Goal: Task Accomplishment & Management: Manage account settings

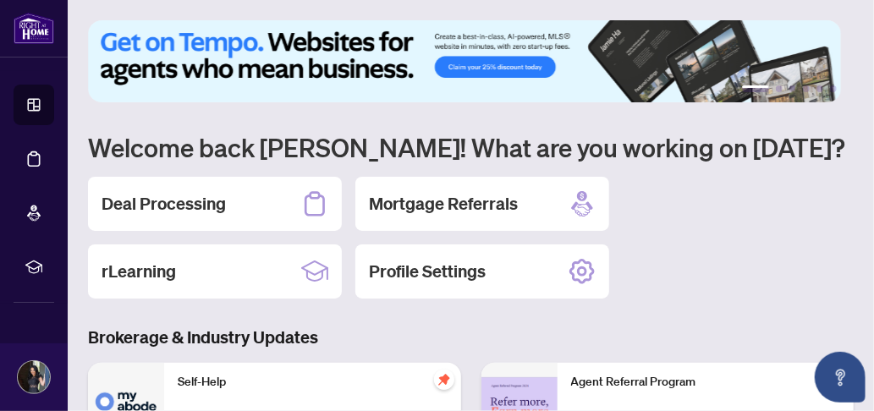
click at [146, 217] on div "Deal Processing" at bounding box center [215, 204] width 254 height 54
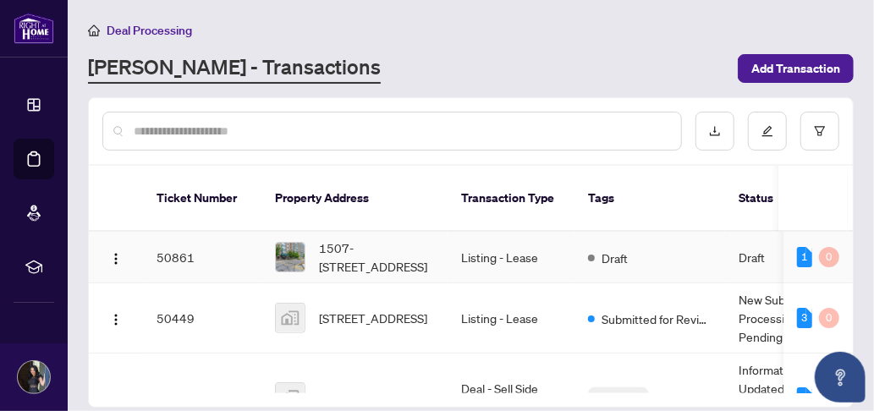
click at [359, 239] on span "1507-[STREET_ADDRESS]" at bounding box center [376, 257] width 115 height 37
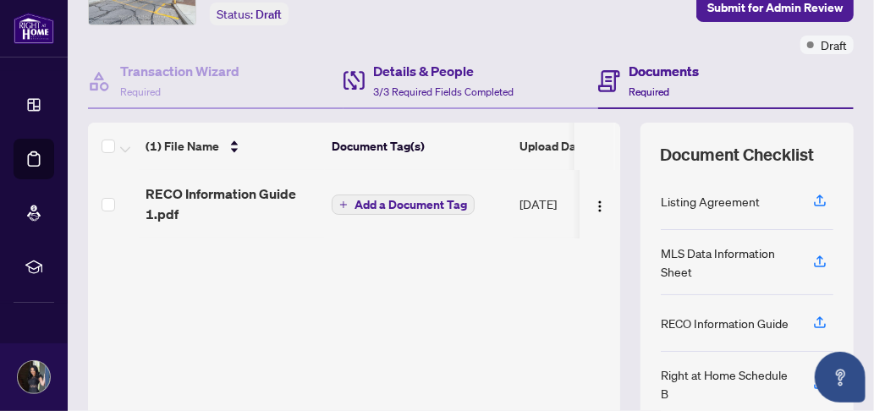
scroll to position [169, 0]
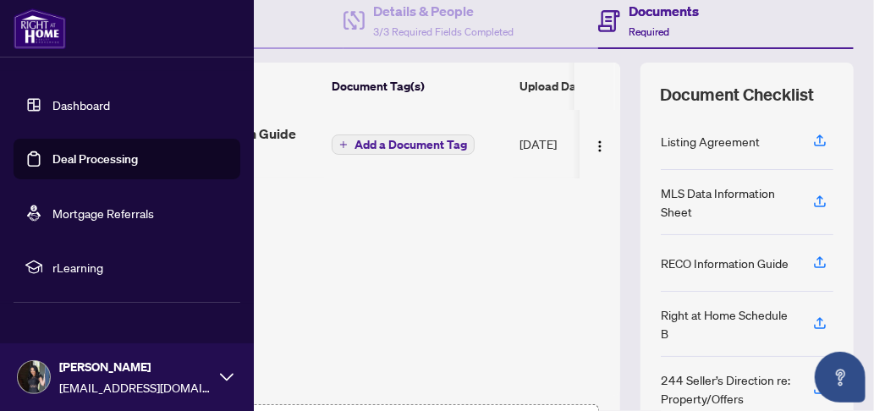
click at [89, 108] on link "Dashboard" at bounding box center [81, 104] width 58 height 15
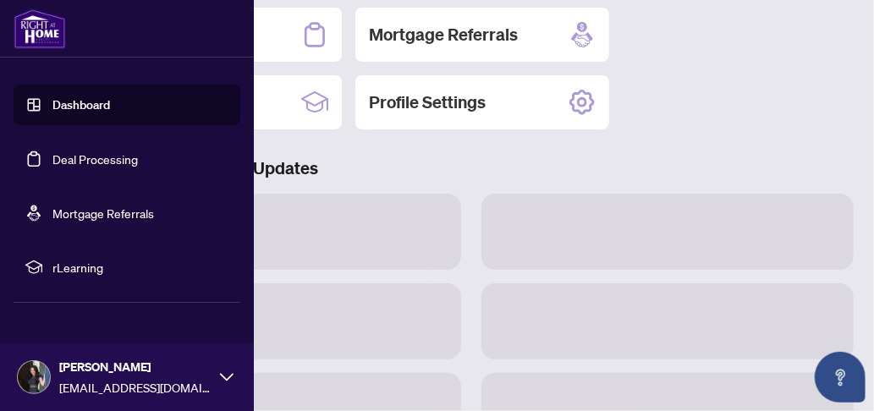
scroll to position [168, 0]
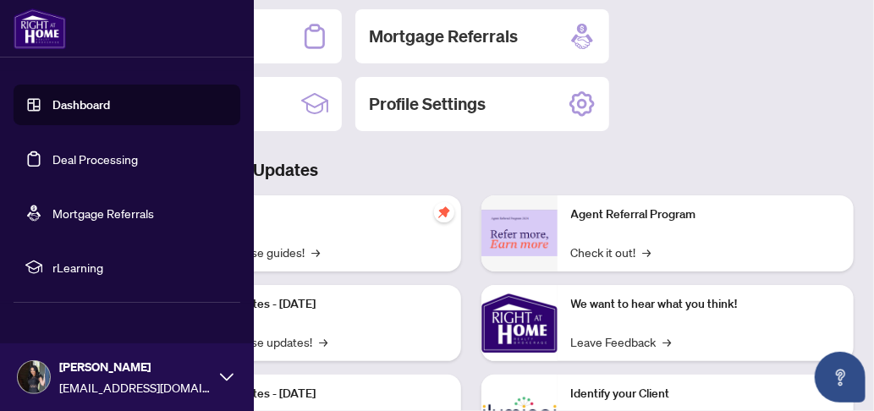
click at [89, 108] on link "Dashboard" at bounding box center [81, 104] width 58 height 15
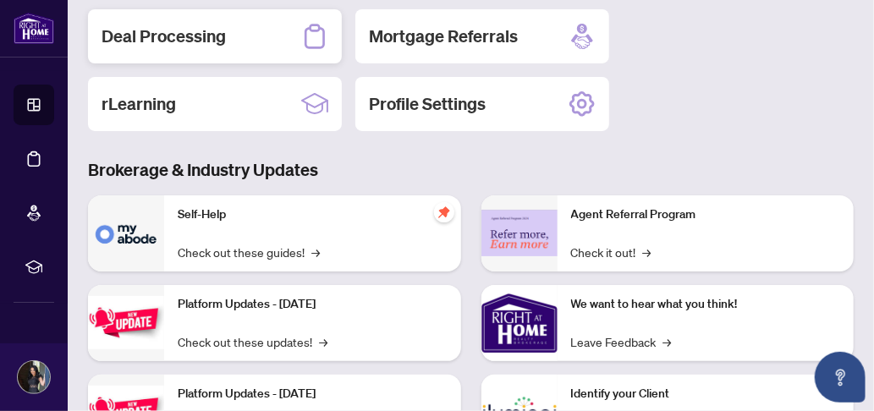
click at [163, 40] on h2 "Deal Processing" at bounding box center [164, 37] width 124 height 24
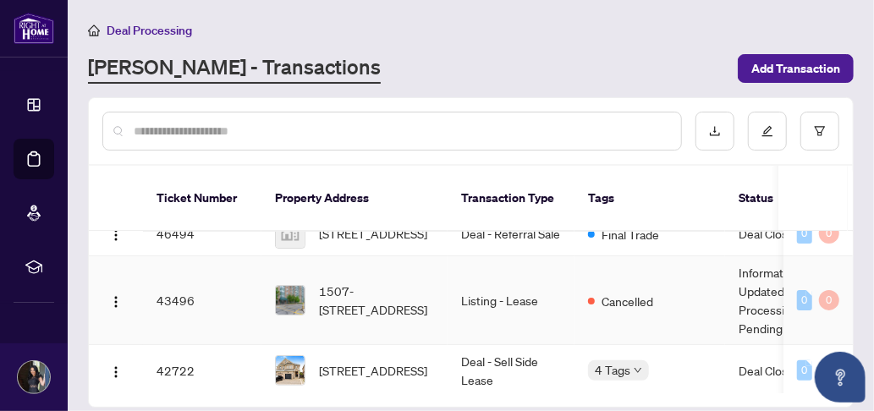
scroll to position [254, 0]
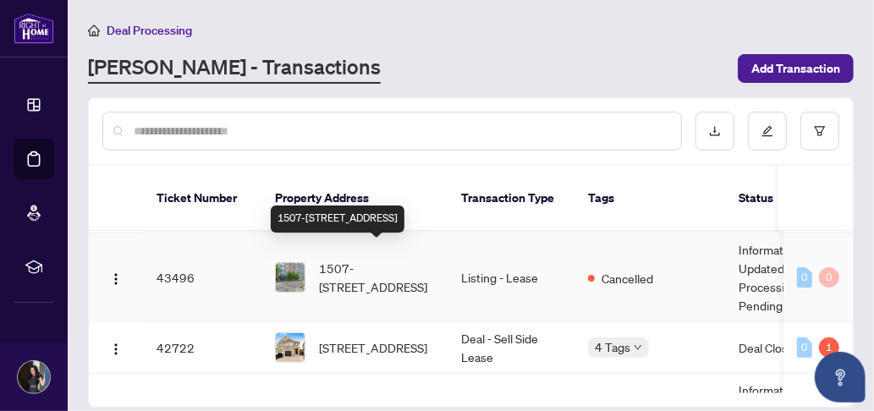
click at [389, 259] on span "1507-[STREET_ADDRESS]" at bounding box center [376, 277] width 115 height 37
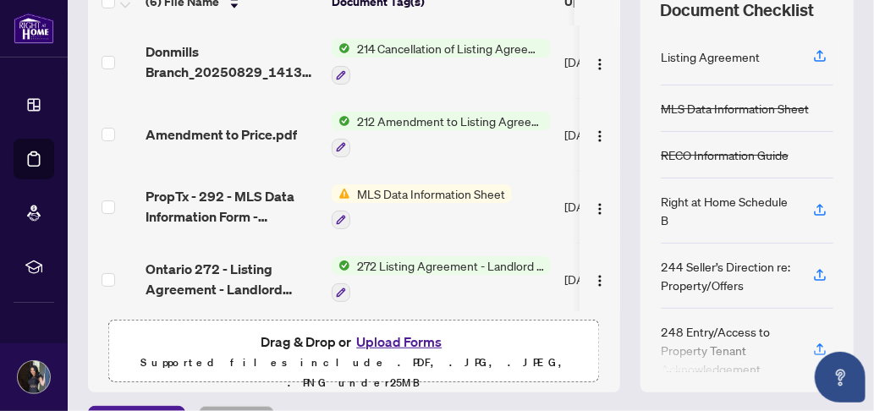
scroll to position [333, 0]
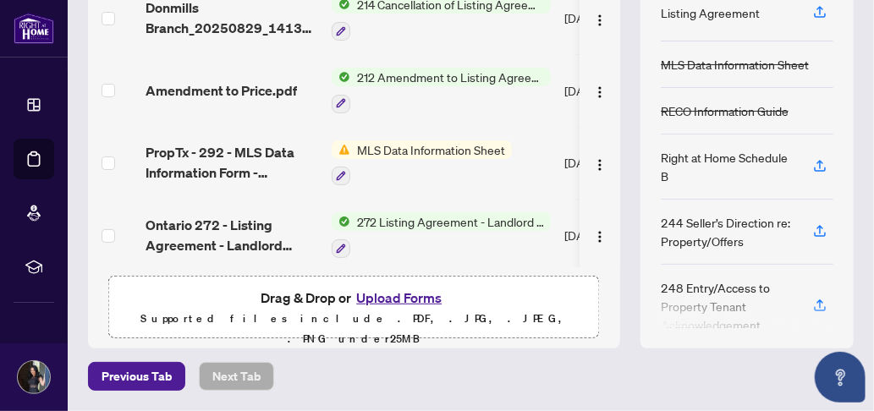
click at [400, 298] on button "Upload Forms" at bounding box center [399, 298] width 96 height 22
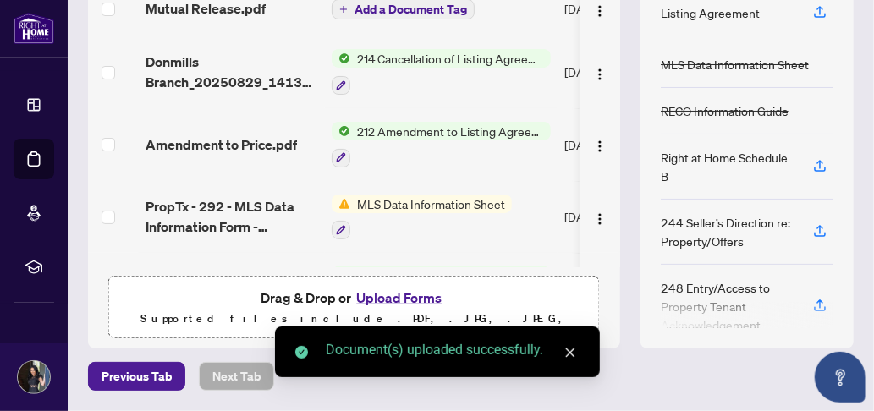
click at [663, 372] on div "Previous Tab Next Tab" at bounding box center [471, 376] width 766 height 29
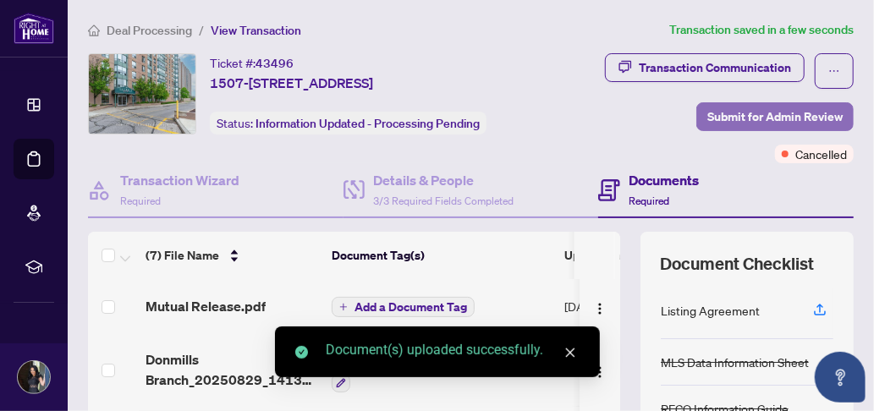
click at [788, 130] on span "Submit for Admin Review" at bounding box center [774, 116] width 135 height 27
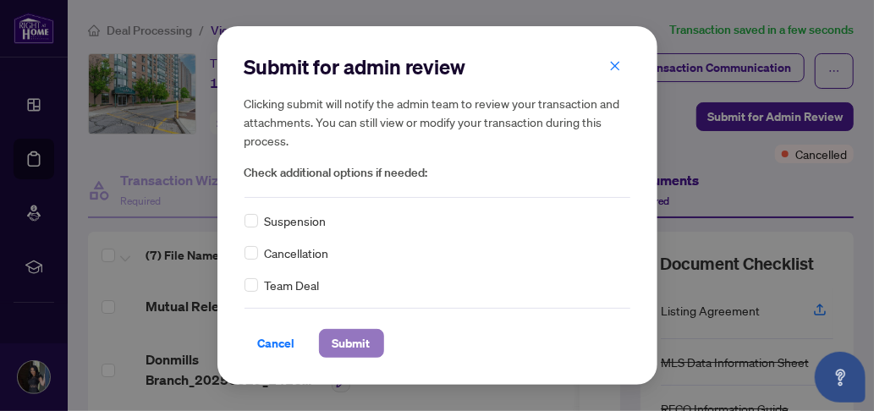
click at [349, 348] on span "Submit" at bounding box center [352, 343] width 38 height 27
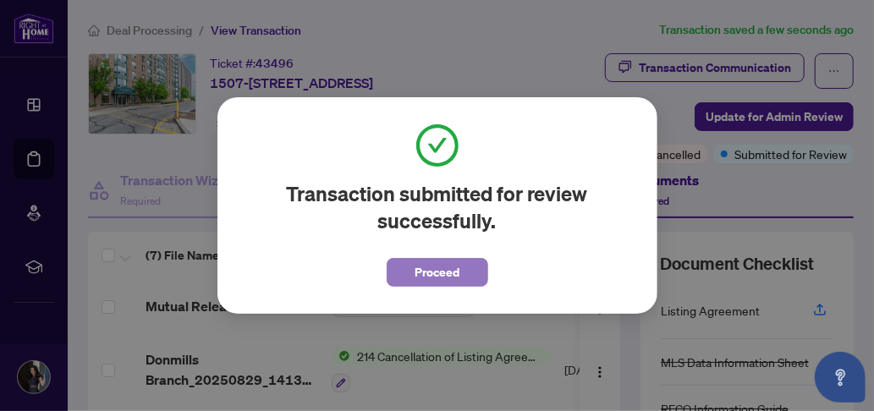
click at [410, 283] on button "Proceed" at bounding box center [438, 272] width 102 height 29
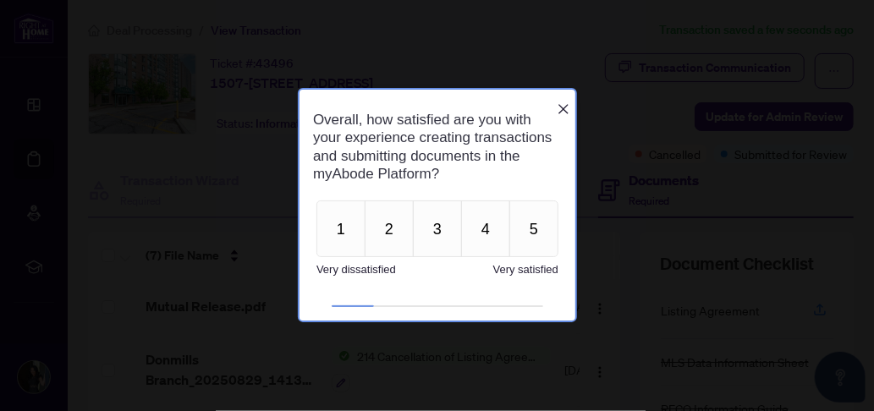
click at [560, 102] on icon "Close button" at bounding box center [563, 109] width 14 height 14
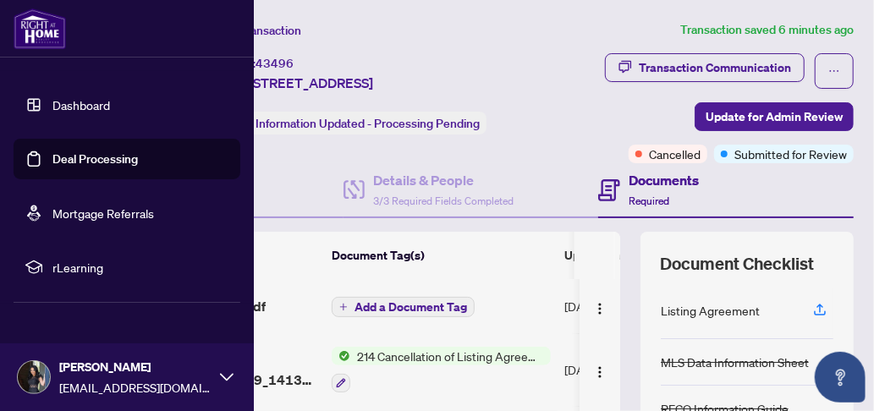
click at [101, 97] on link "Dashboard" at bounding box center [81, 104] width 58 height 15
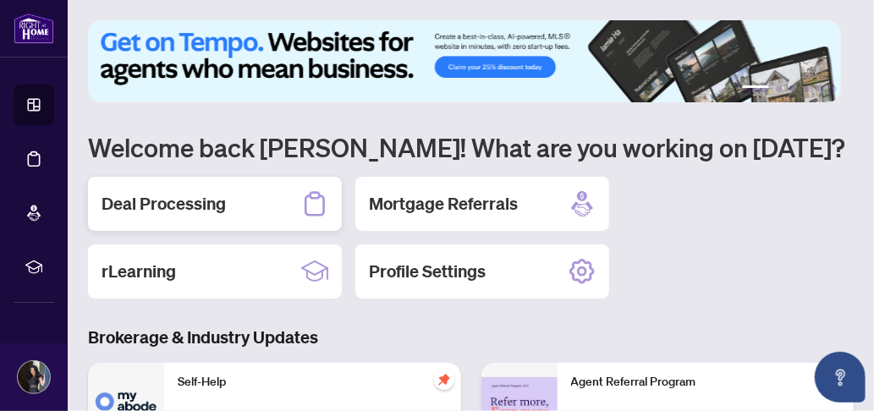
click at [189, 205] on h2 "Deal Processing" at bounding box center [164, 204] width 124 height 24
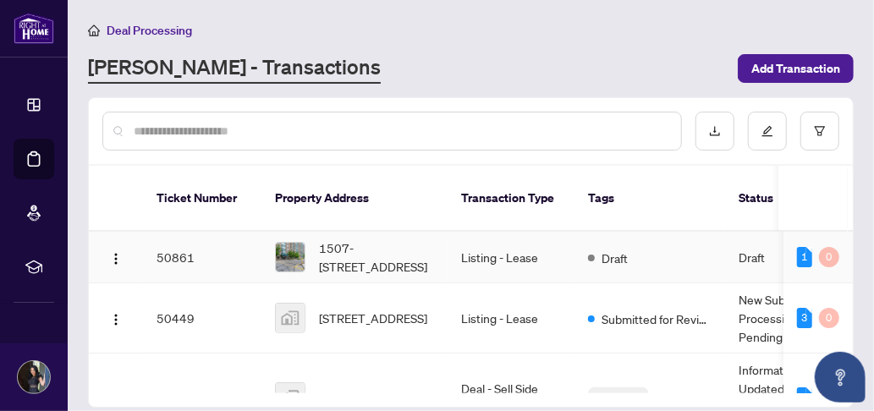
click at [494, 234] on td "Listing - Lease" at bounding box center [511, 258] width 127 height 52
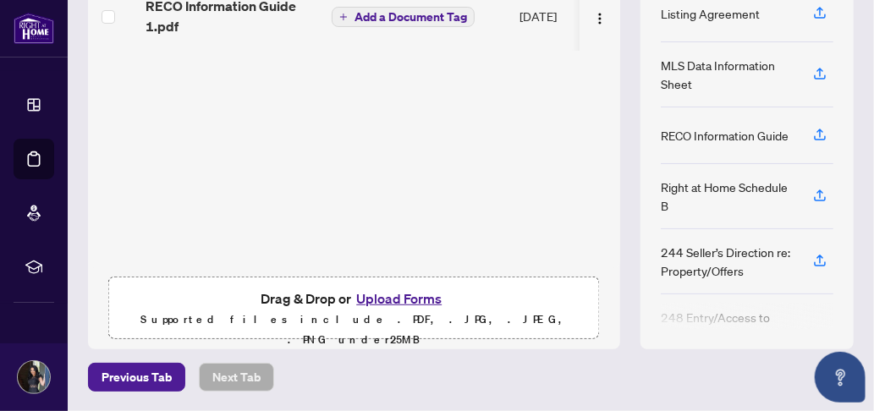
scroll to position [333, 0]
click at [388, 294] on button "Upload Forms" at bounding box center [399, 298] width 96 height 22
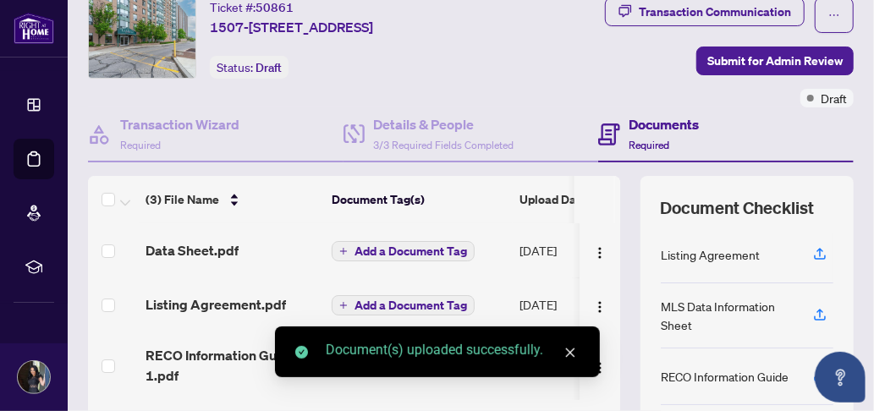
scroll to position [0, 0]
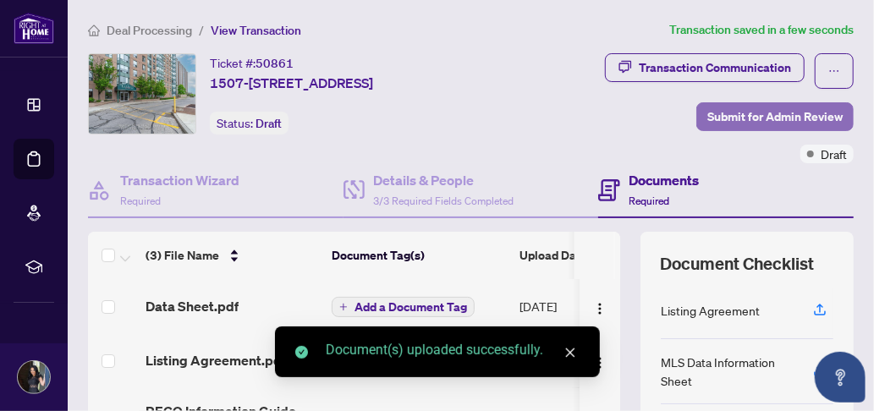
click at [769, 130] on span "Submit for Admin Review" at bounding box center [774, 116] width 135 height 27
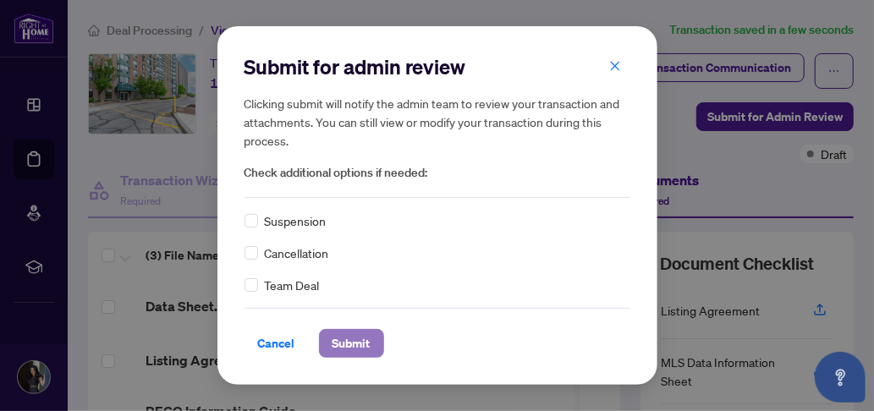
click at [349, 333] on span "Submit" at bounding box center [352, 343] width 38 height 27
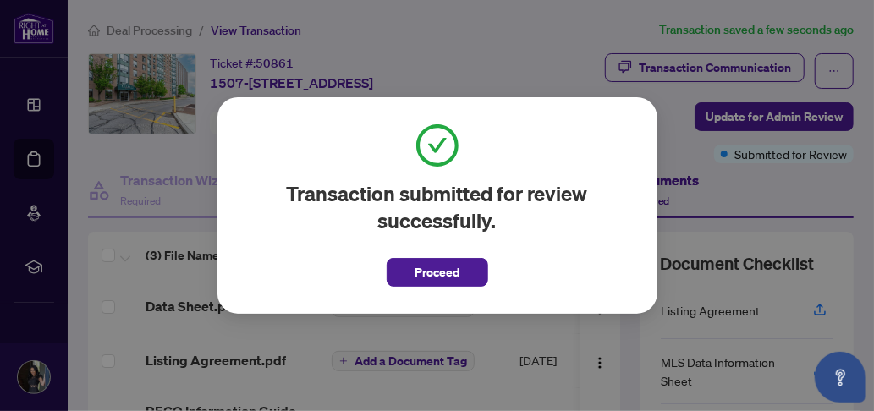
click at [439, 267] on span "Proceed" at bounding box center [437, 272] width 45 height 27
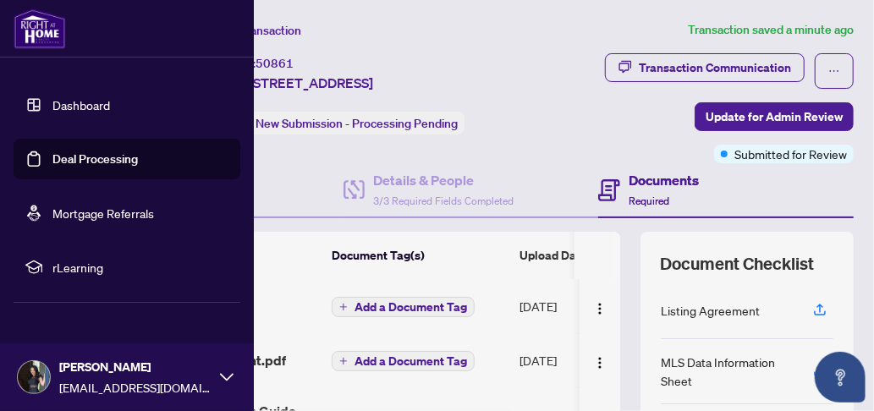
click at [85, 107] on link "Dashboard" at bounding box center [81, 104] width 58 height 15
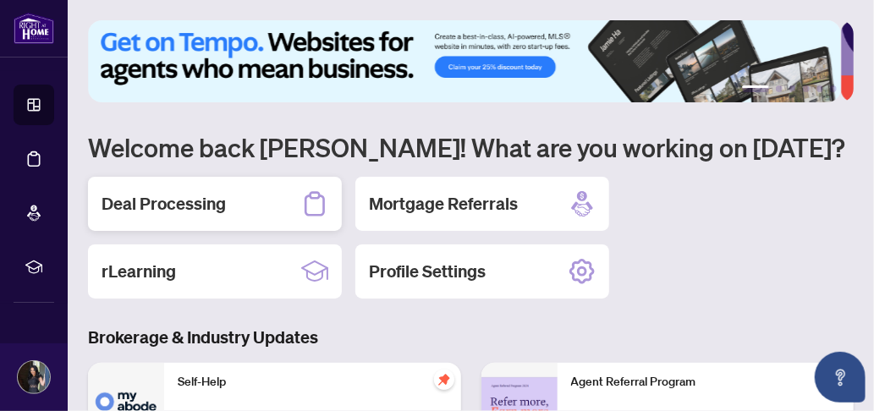
click at [178, 203] on h2 "Deal Processing" at bounding box center [164, 204] width 124 height 24
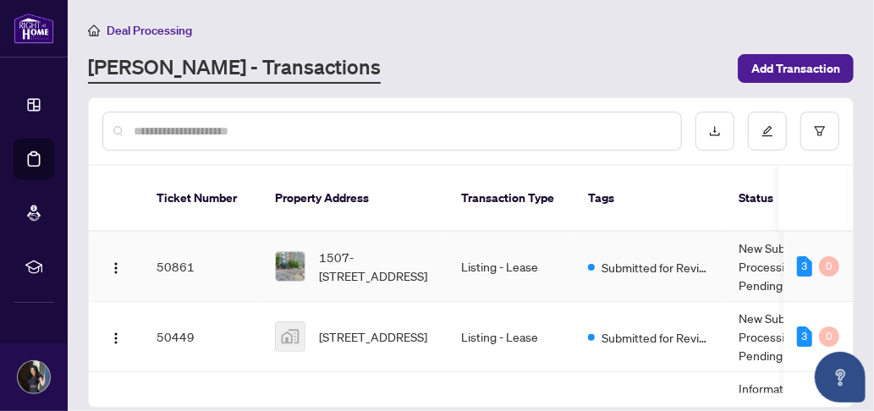
scroll to position [85, 0]
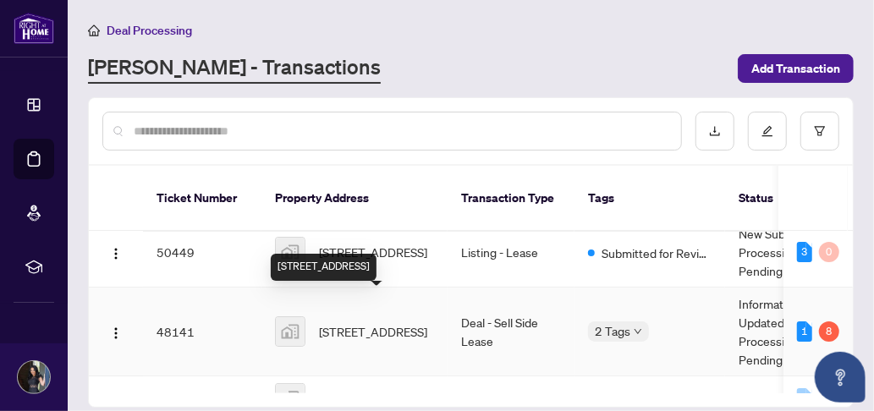
click at [358, 322] on span "[STREET_ADDRESS]" at bounding box center [373, 331] width 108 height 19
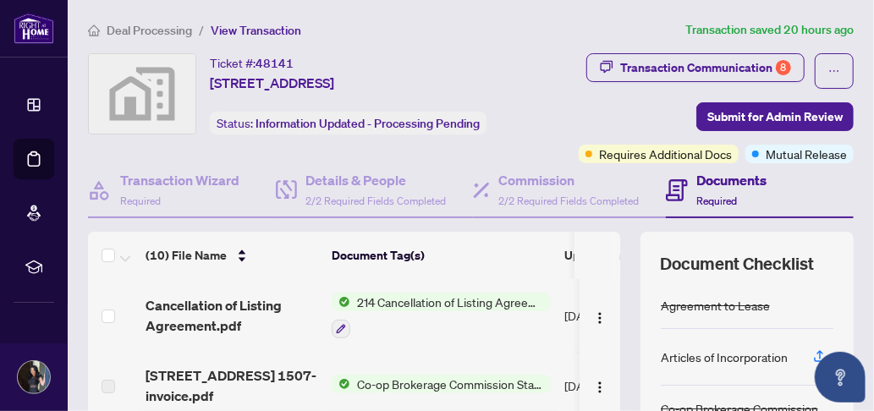
click at [379, 294] on span "214 Cancellation of Listing Agreement - Authority to Offer for Lease" at bounding box center [450, 302] width 201 height 19
click at [593, 311] on img "button" at bounding box center [600, 318] width 14 height 14
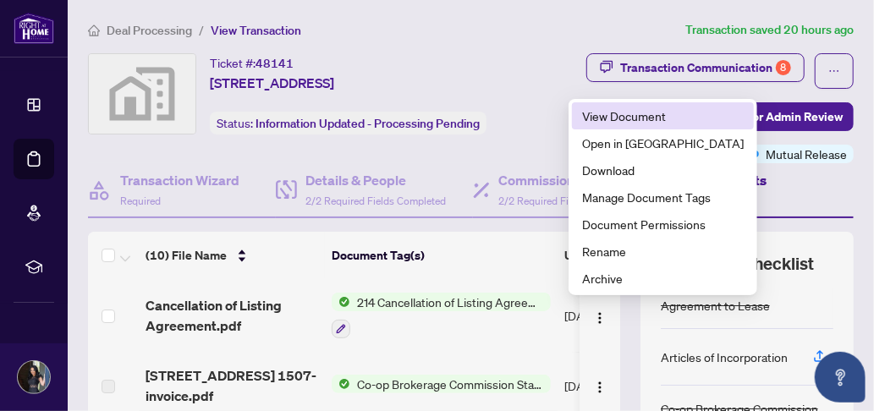
click at [597, 122] on span "View Document" at bounding box center [663, 116] width 162 height 19
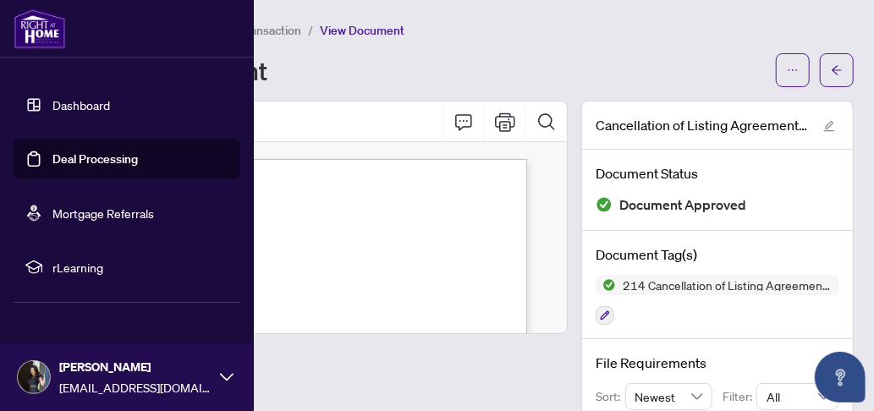
click at [56, 108] on link "Dashboard" at bounding box center [81, 104] width 58 height 15
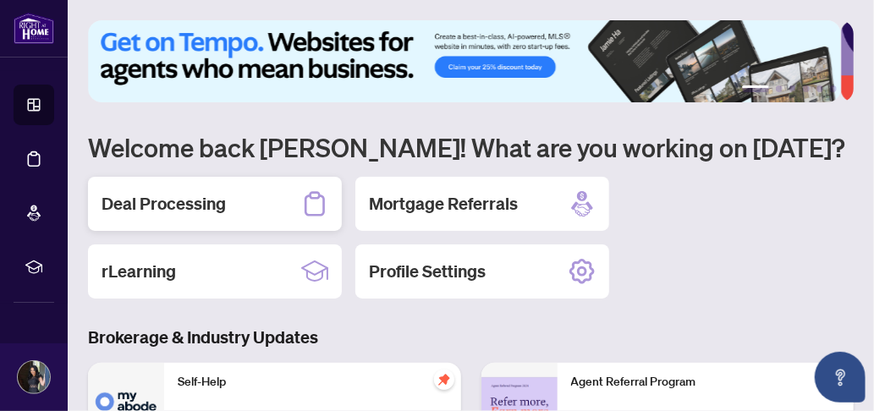
click at [176, 208] on h2 "Deal Processing" at bounding box center [164, 204] width 124 height 24
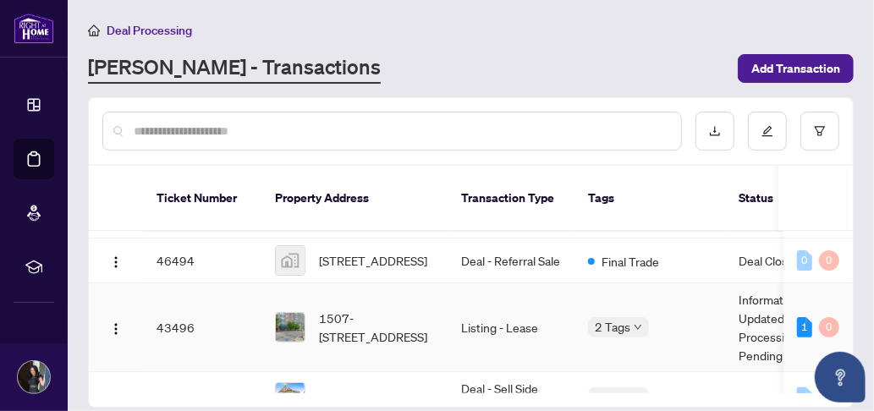
scroll to position [254, 0]
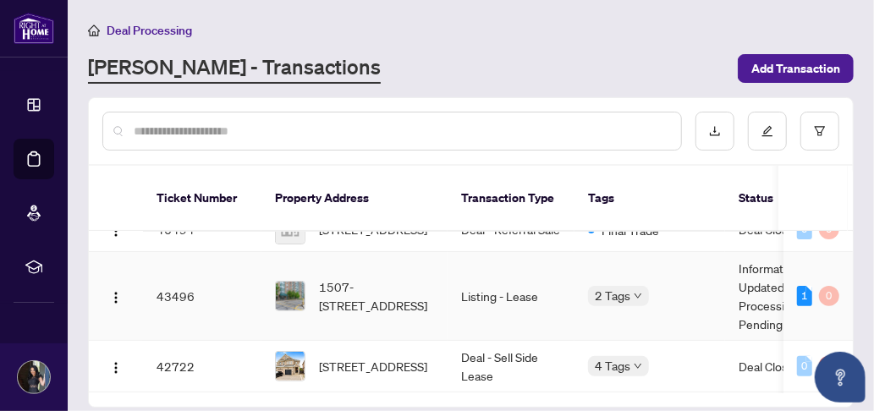
click at [355, 278] on span "1507-[STREET_ADDRESS]" at bounding box center [376, 296] width 115 height 37
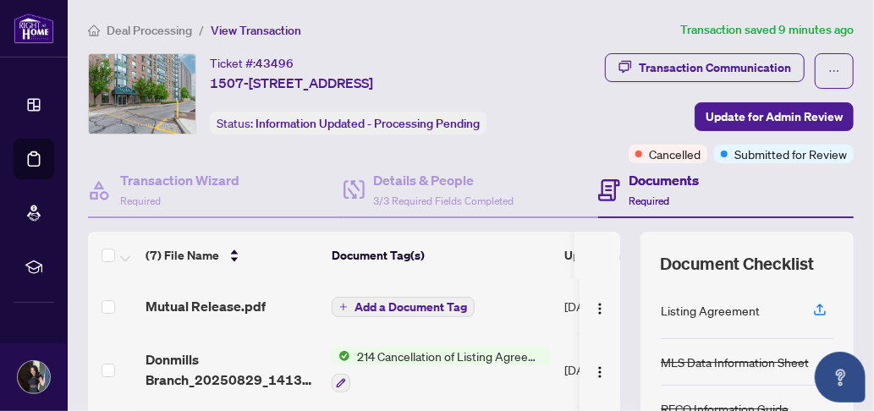
scroll to position [85, 0]
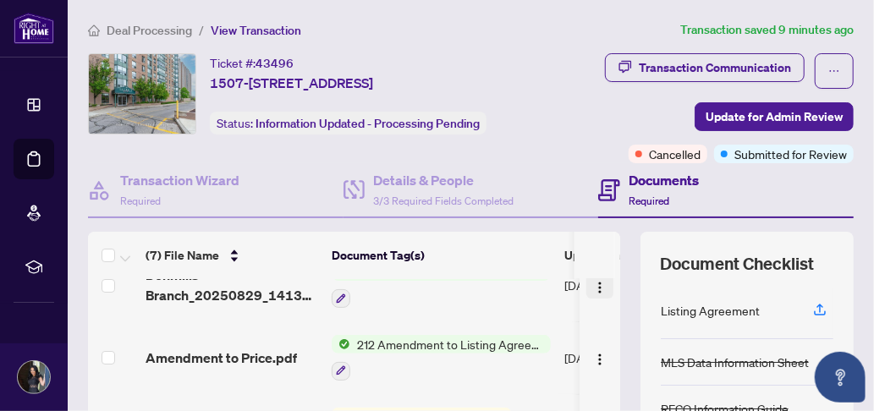
click at [593, 294] on img "button" at bounding box center [600, 288] width 14 height 14
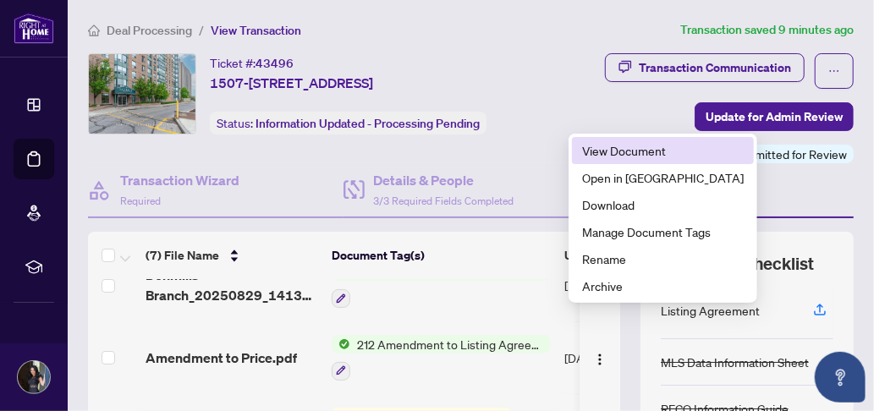
click at [628, 151] on span "View Document" at bounding box center [663, 150] width 162 height 19
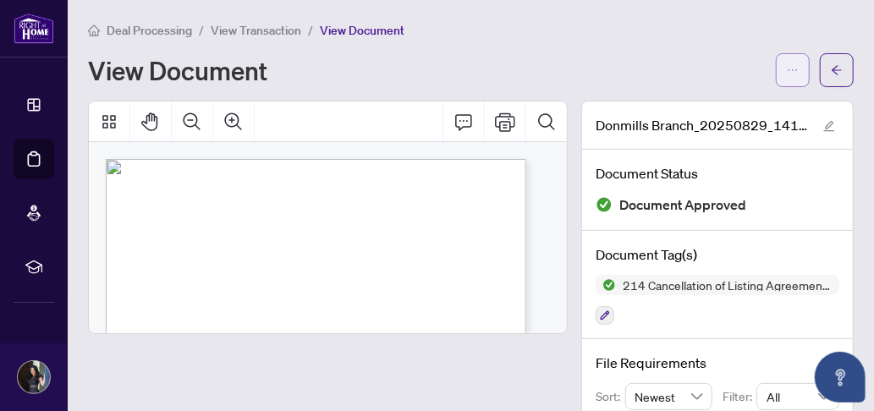
click at [776, 69] on button "button" at bounding box center [793, 70] width 34 height 34
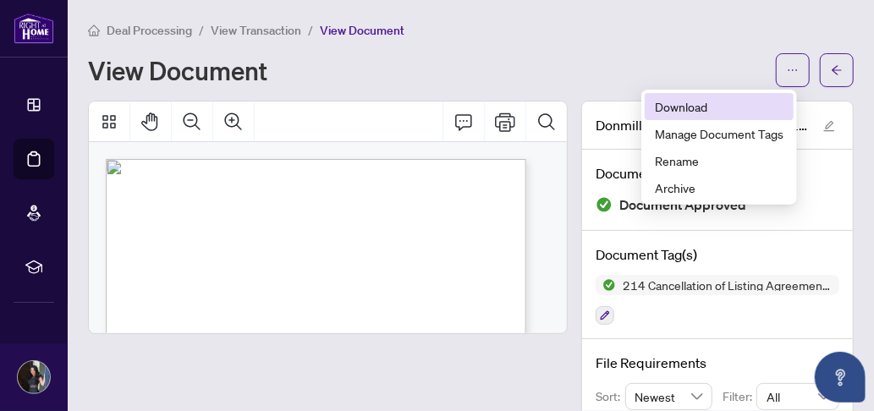
click at [706, 103] on span "Download" at bounding box center [719, 106] width 129 height 19
